Goal: Information Seeking & Learning: Check status

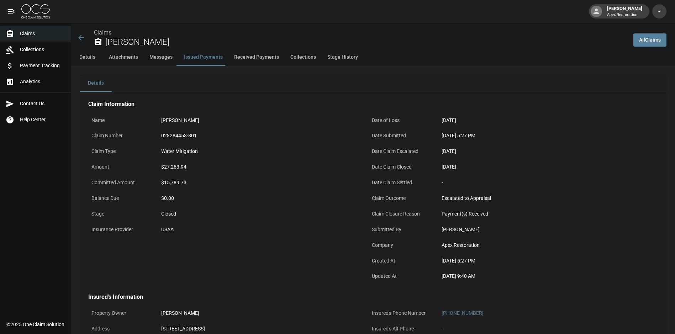
scroll to position [925, 0]
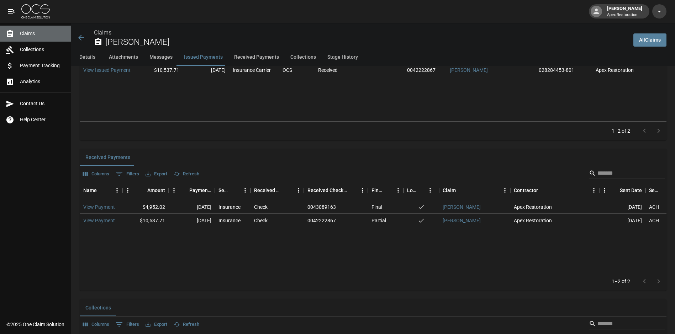
click at [40, 35] on span "Claims" at bounding box center [42, 33] width 45 height 7
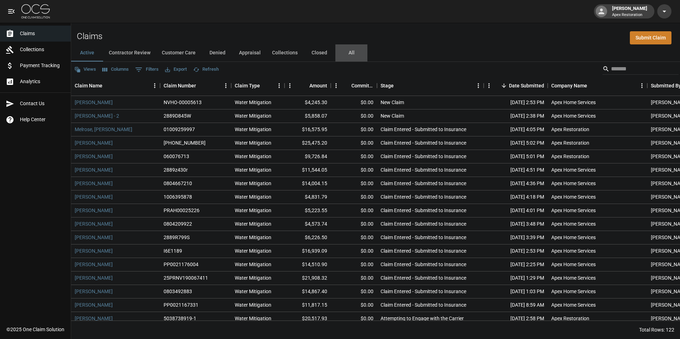
click at [349, 52] on button "All" at bounding box center [352, 52] width 32 height 17
click at [614, 66] on input "Search" at bounding box center [639, 68] width 57 height 11
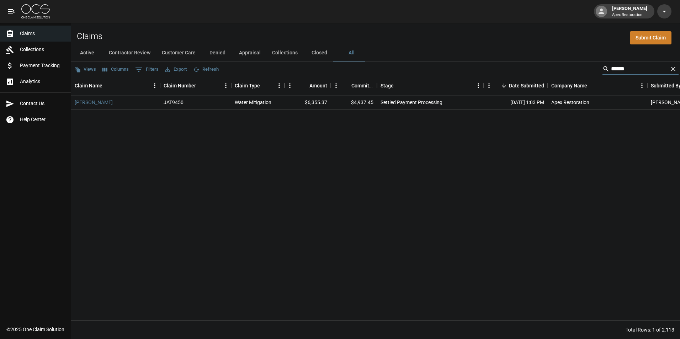
type input "******"
click at [381, 101] on div "Settled Payment Processing" at bounding box center [412, 102] width 62 height 7
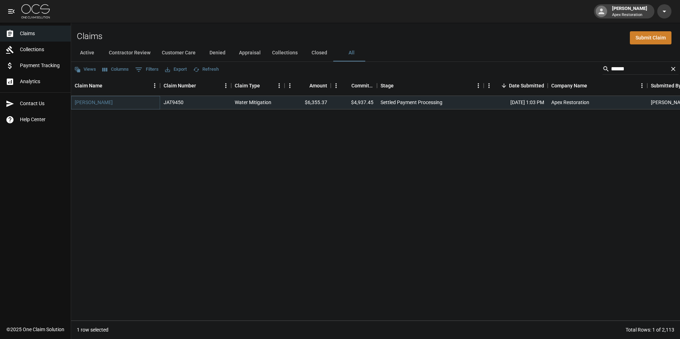
click at [94, 102] on link "[PERSON_NAME]" at bounding box center [94, 102] width 38 height 7
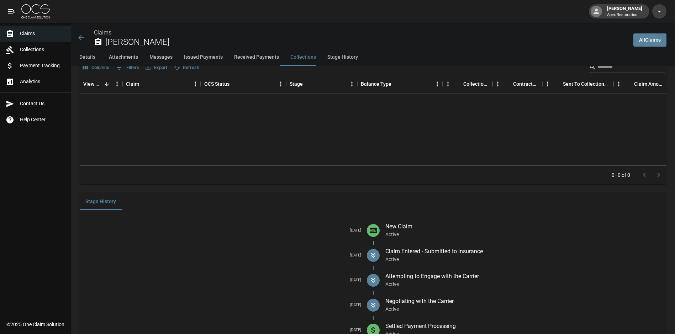
scroll to position [1146, 0]
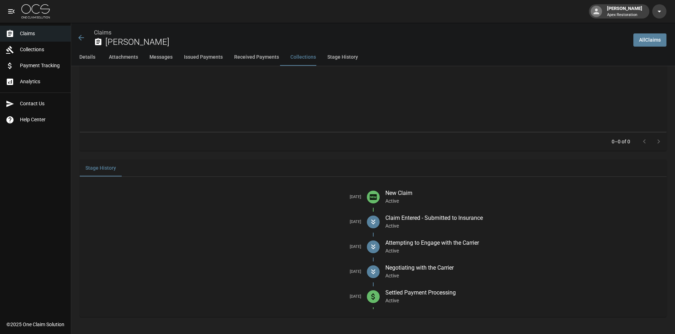
click at [424, 295] on p "Settled Payment Processing" at bounding box center [523, 293] width 276 height 9
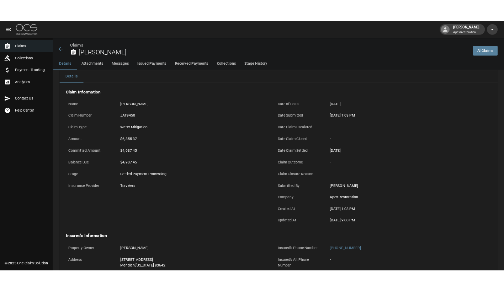
scroll to position [0, 0]
